Goal: Task Accomplishment & Management: Manage account settings

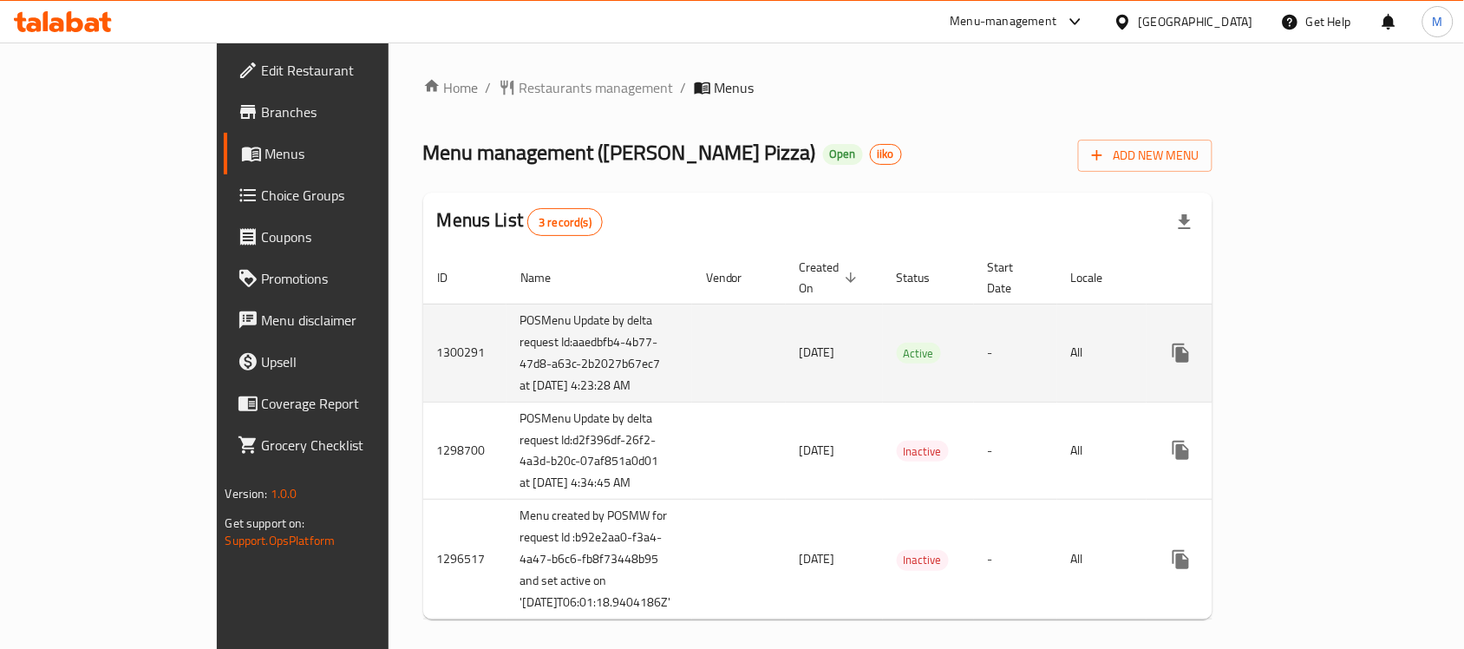
click at [1314, 360] on icon "enhanced table" at bounding box center [1307, 353] width 16 height 16
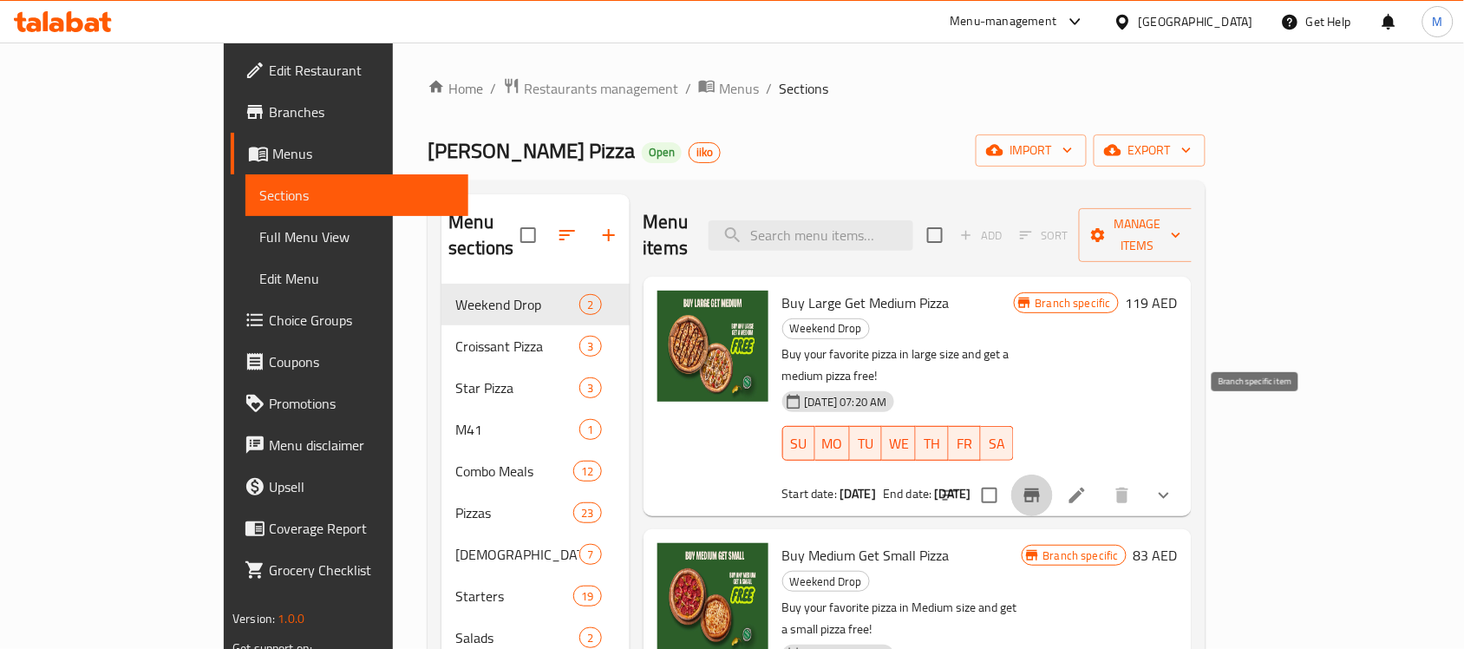
click at [1040, 488] on icon "Branch-specific-item" at bounding box center [1032, 495] width 16 height 14
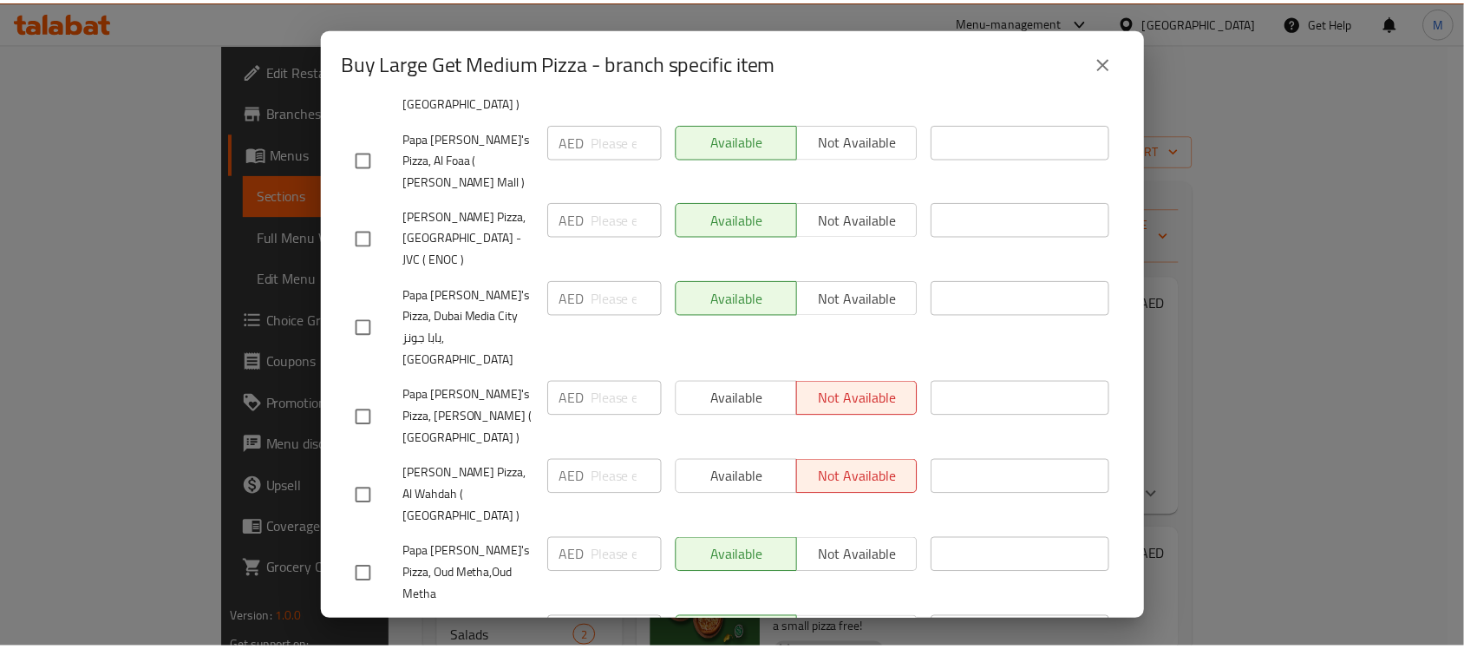
scroll to position [976, 0]
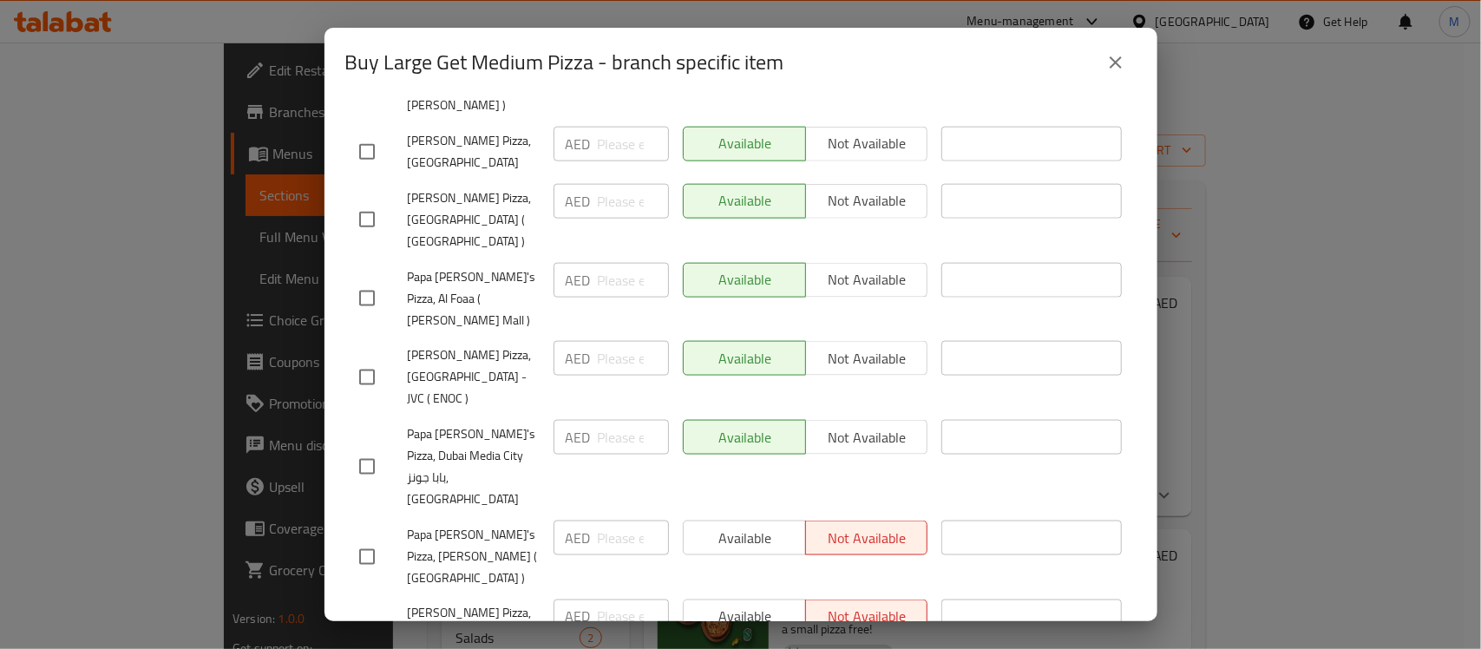
click at [482, 423] on span "Papa [PERSON_NAME]'s Pizza, Dubai Media City بابا جونز, [GEOGRAPHIC_DATA]" at bounding box center [474, 466] width 132 height 87
drag, startPoint x: 141, startPoint y: 198, endPoint x: 134, endPoint y: 221, distance: 24.2
click at [140, 195] on div "Buy Large Get Medium Pizza - branch specific item Buy Large Get Medium Pizza Bu…" at bounding box center [740, 324] width 1481 height 649
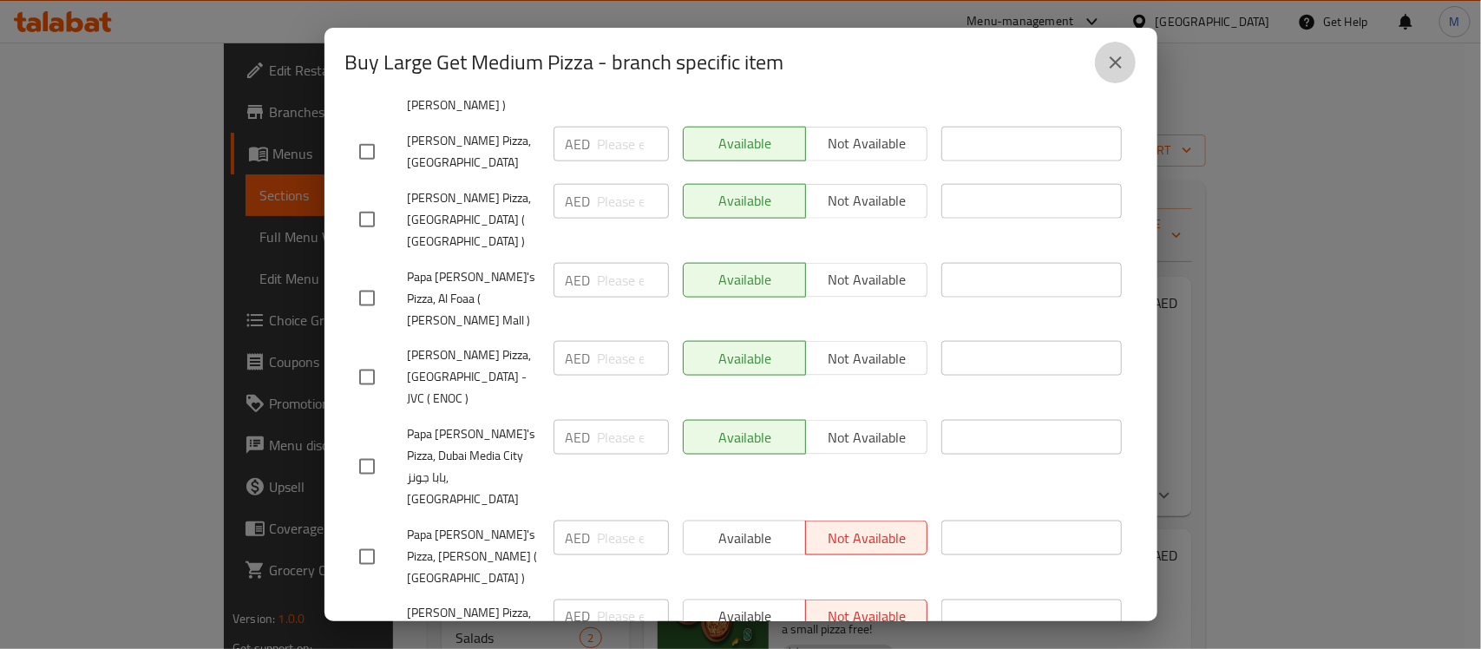
click at [1103, 72] on button "close" at bounding box center [1116, 63] width 42 height 42
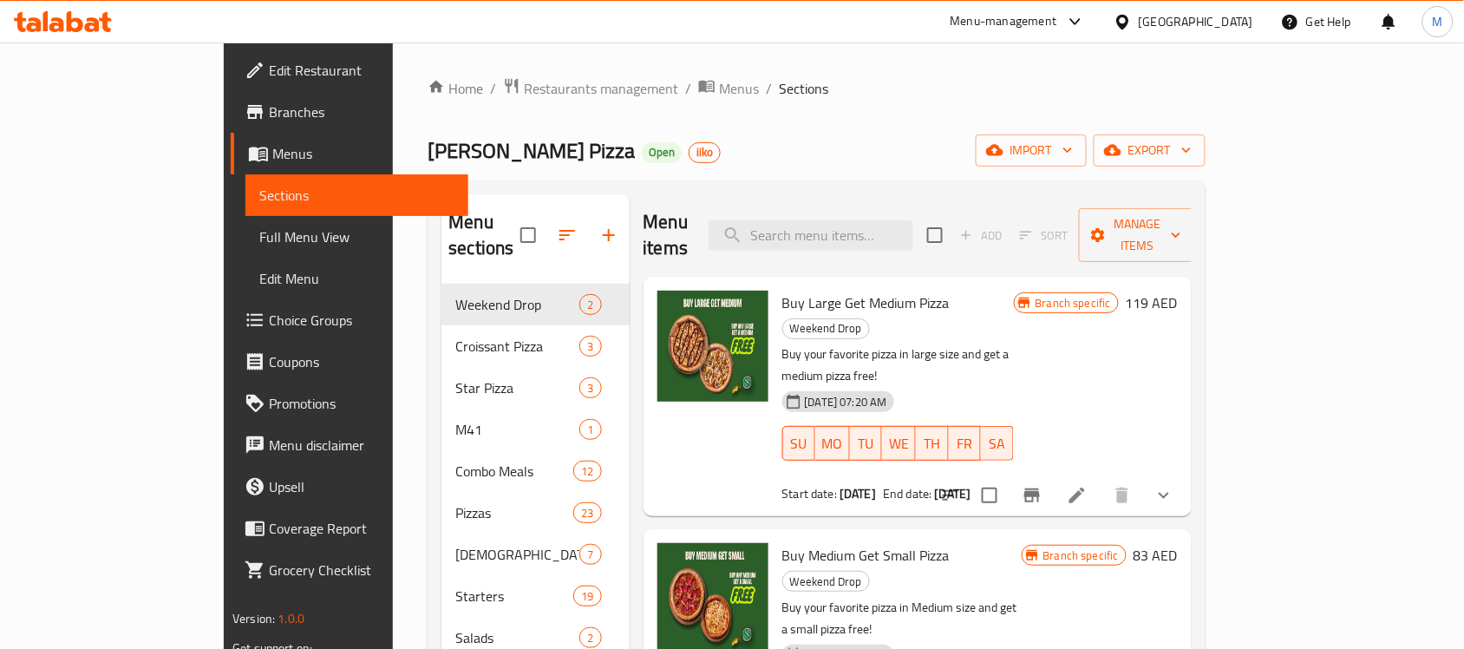
click at [269, 114] on span "Branches" at bounding box center [362, 111] width 186 height 21
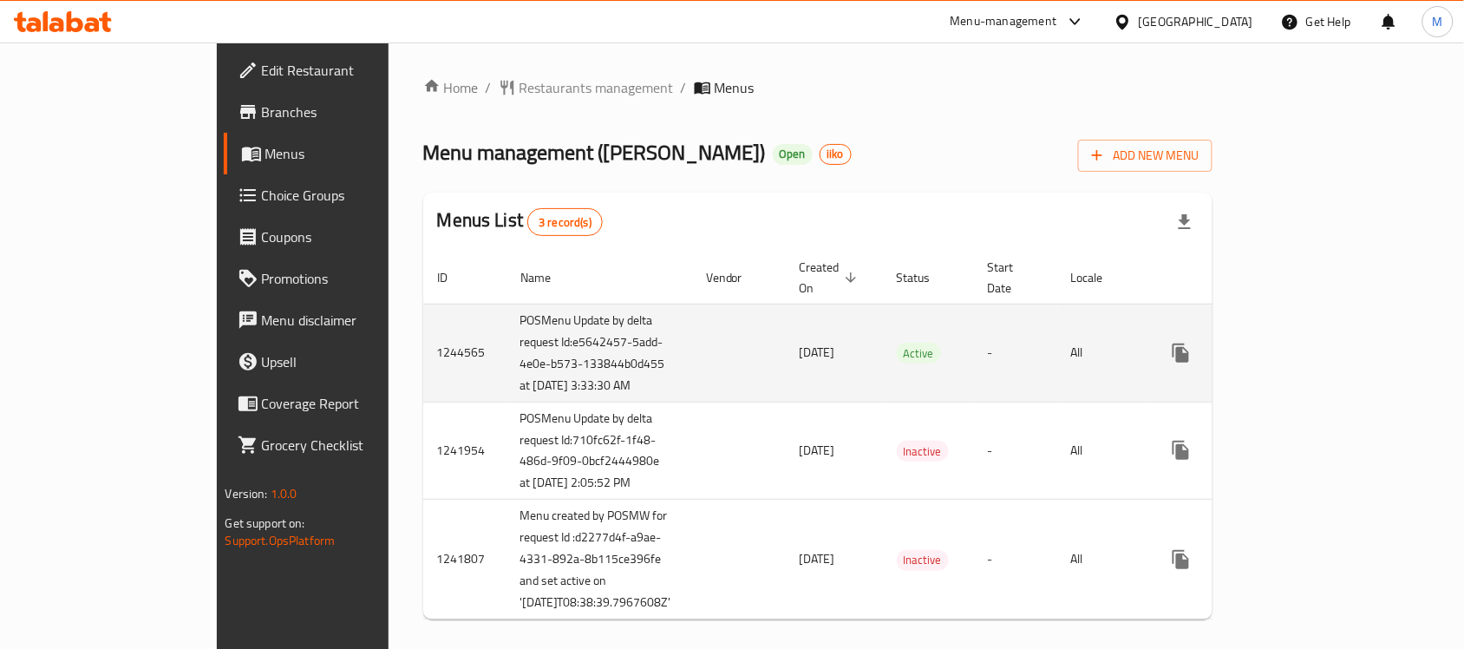
click at [1317, 357] on icon "enhanced table" at bounding box center [1306, 353] width 21 height 21
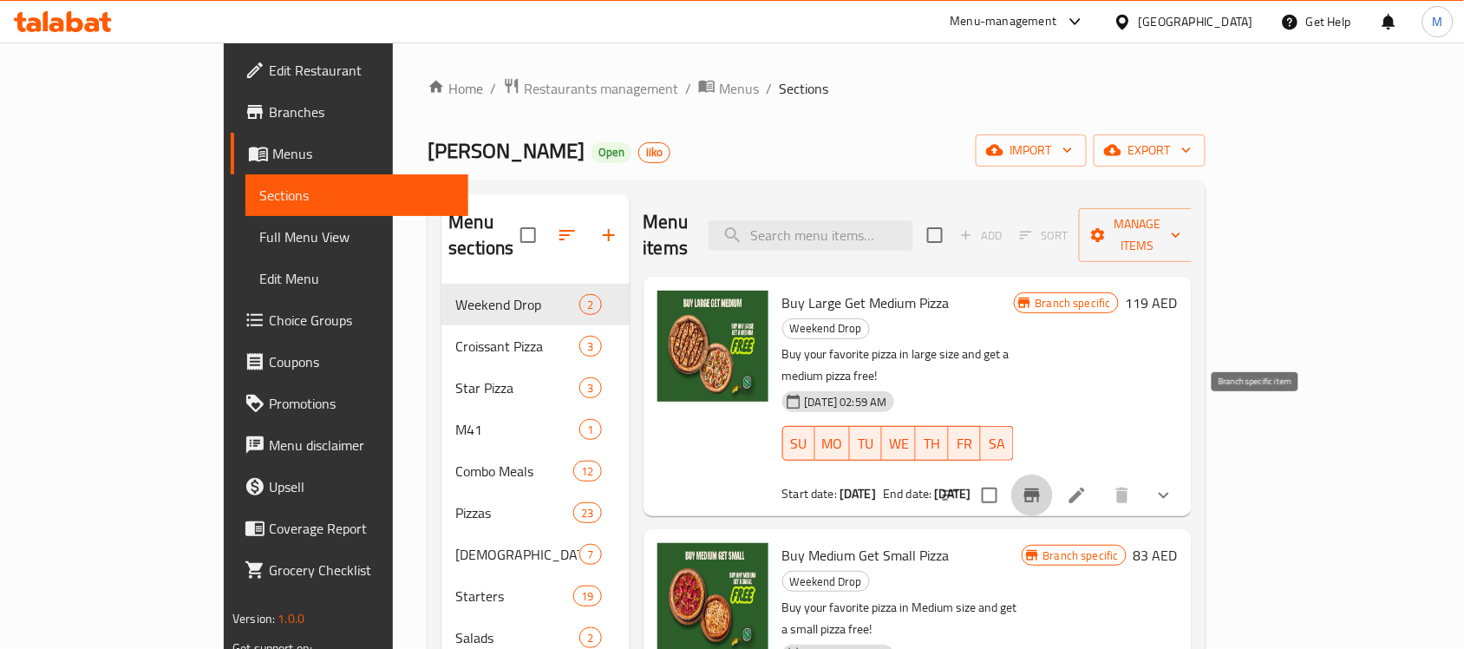
click at [1043, 485] on icon "Branch-specific-item" at bounding box center [1032, 495] width 21 height 21
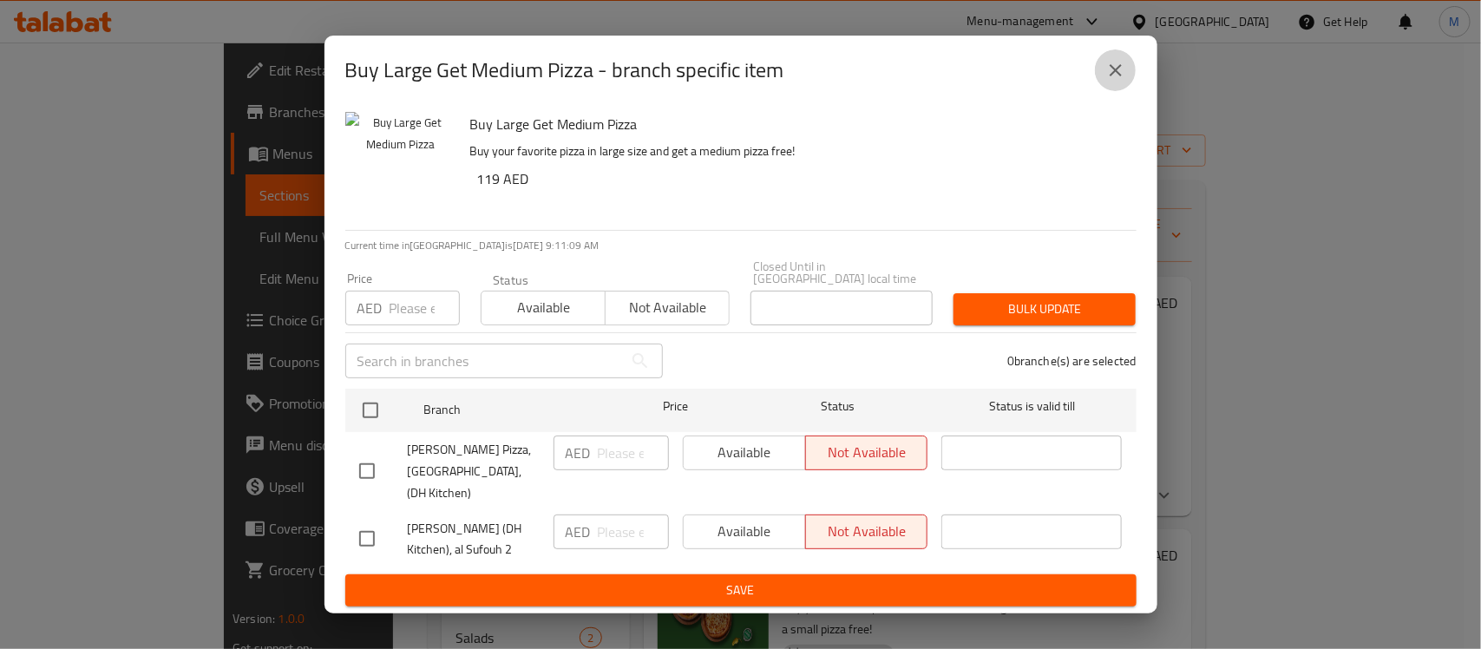
click at [1125, 75] on icon "close" at bounding box center [1115, 70] width 21 height 21
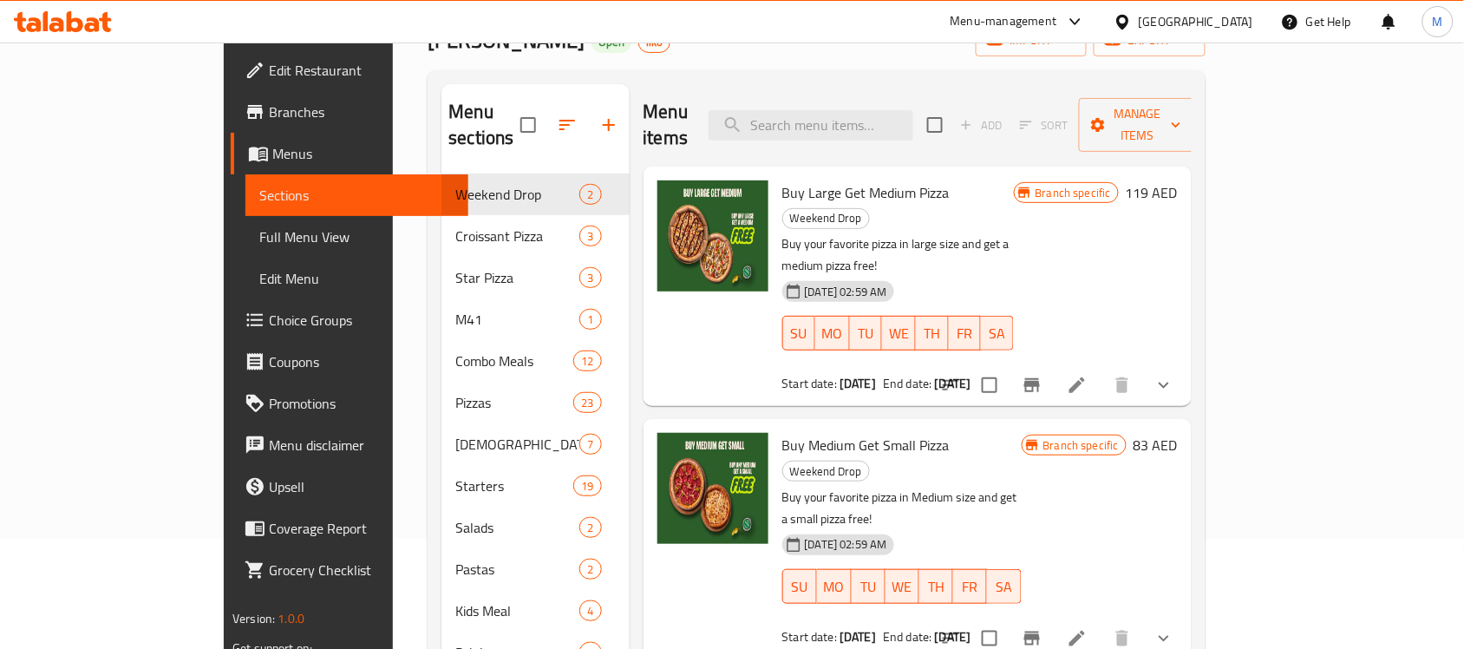
scroll to position [245, 0]
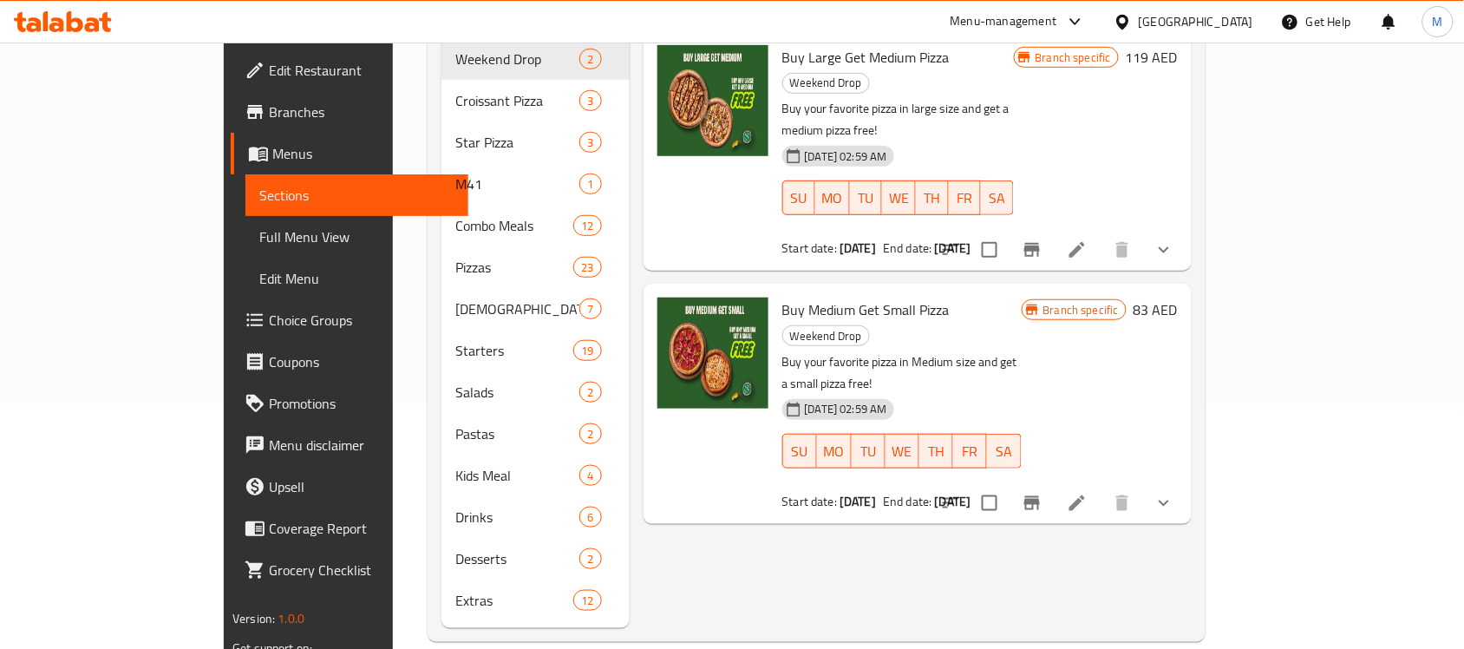
click at [1040, 496] on icon "Branch-specific-item" at bounding box center [1032, 503] width 16 height 14
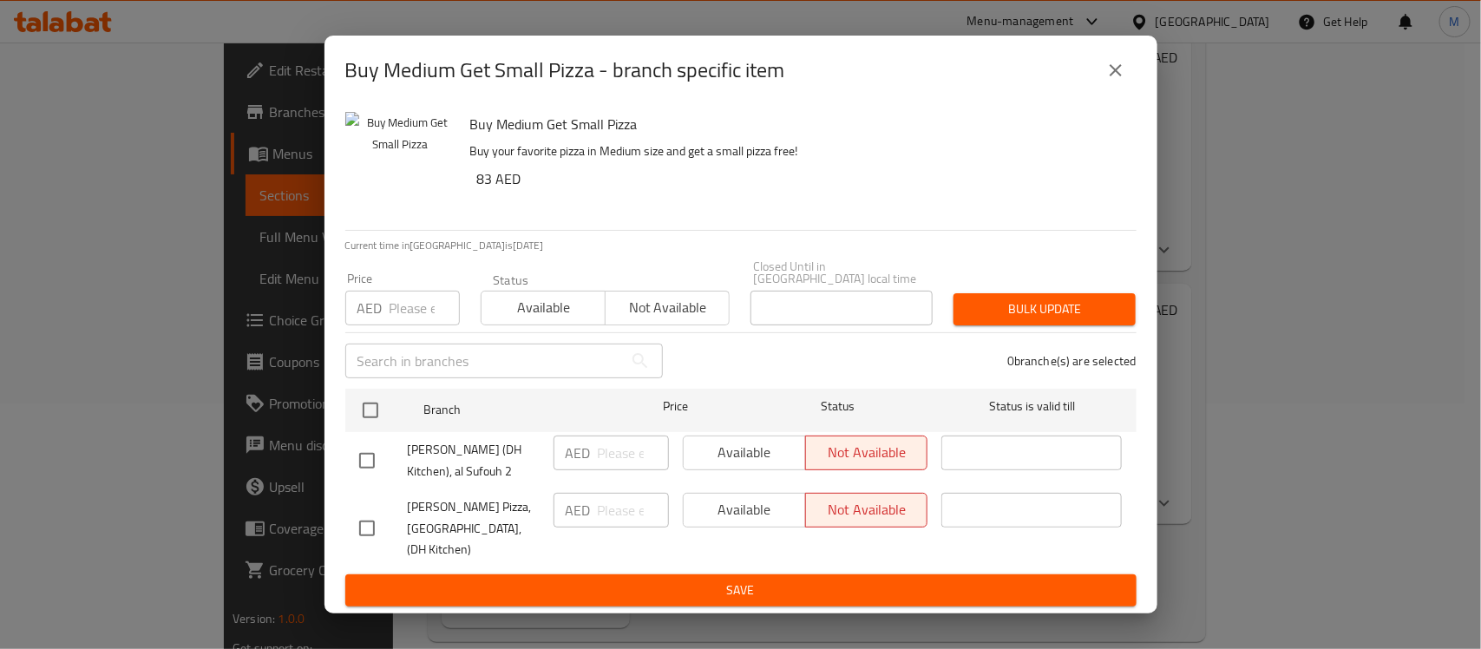
click at [1107, 100] on div "Buy Medium Get Small Pizza - branch specific item" at bounding box center [740, 70] width 833 height 69
click at [1110, 75] on icon "close" at bounding box center [1115, 70] width 12 height 12
